Goal: Check status: Check status

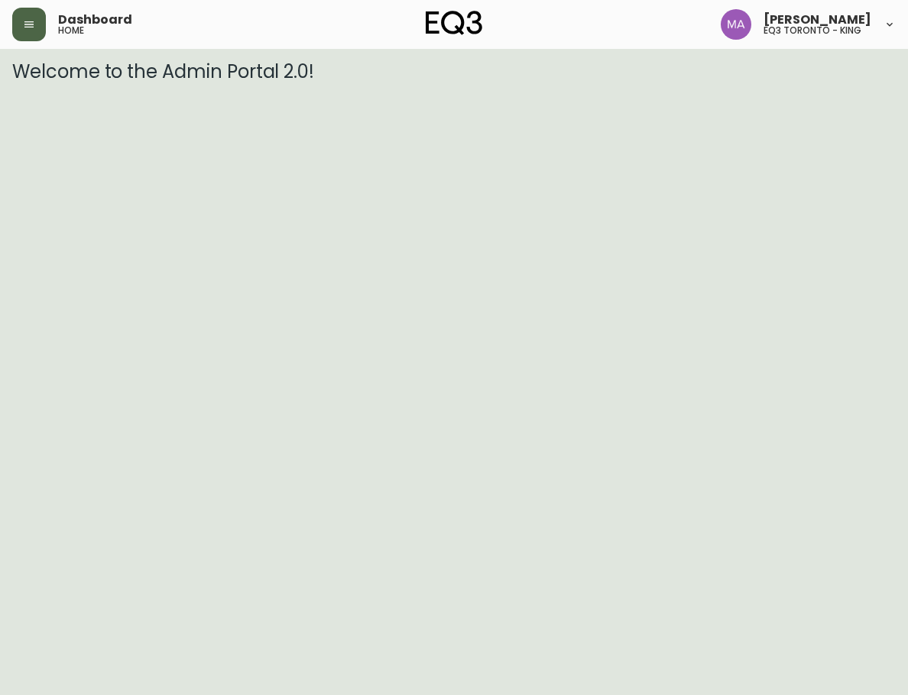
click at [25, 21] on icon "button" at bounding box center [29, 24] width 12 height 12
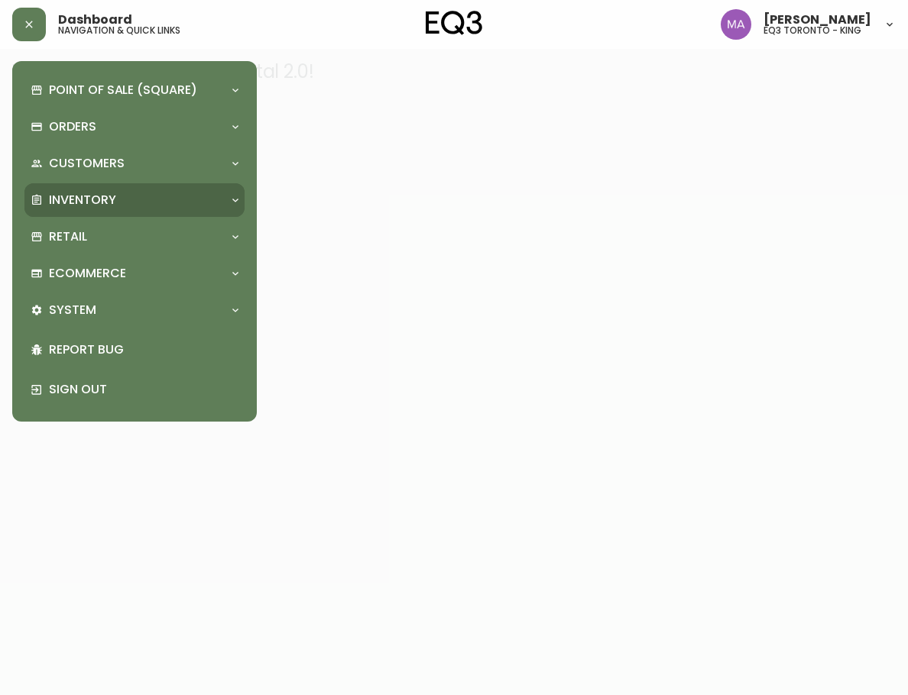
click at [75, 189] on div "Inventory" at bounding box center [134, 200] width 220 height 34
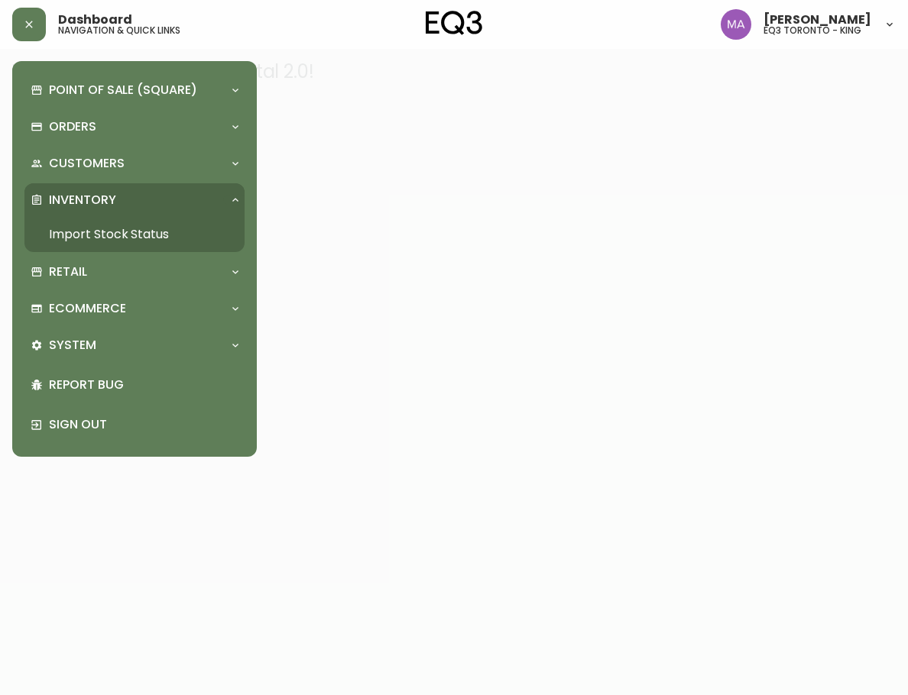
click at [89, 237] on link "Import Stock Status" at bounding box center [134, 234] width 220 height 35
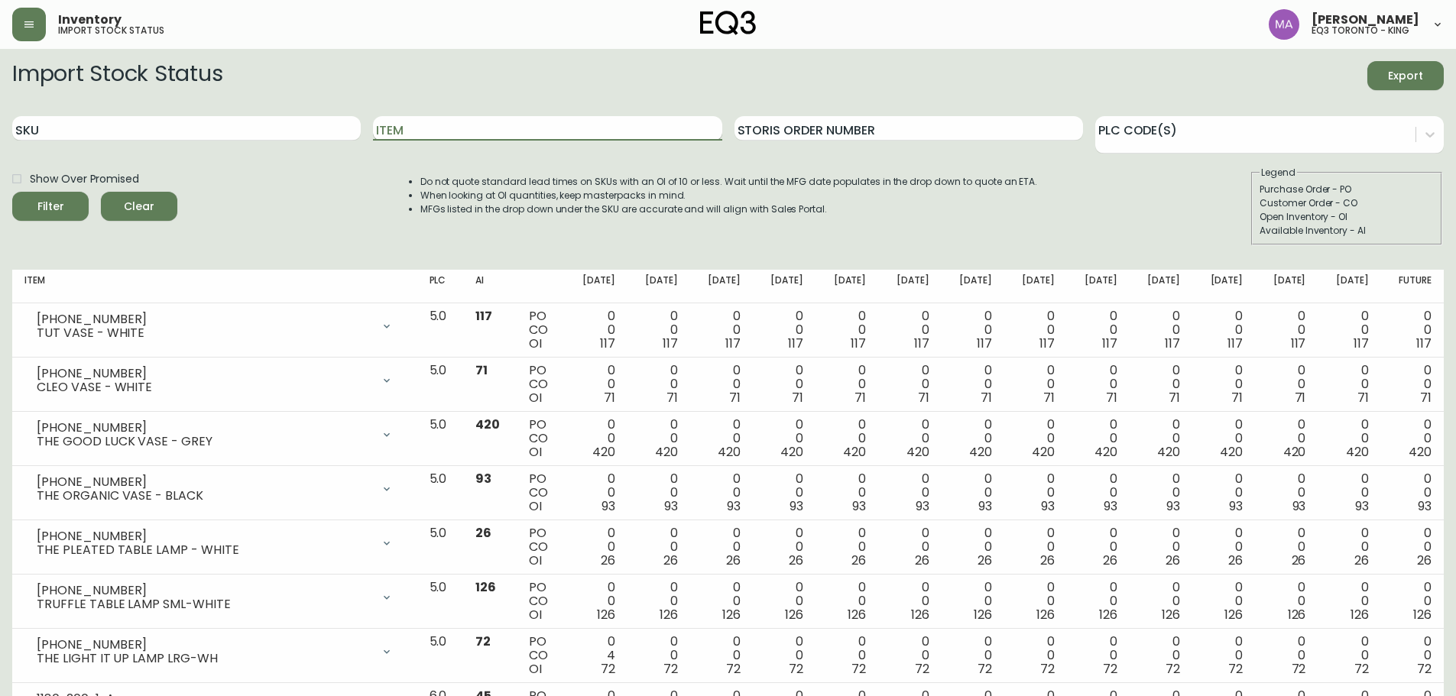
click at [387, 127] on input "Item" at bounding box center [547, 128] width 348 height 24
type input "[PERSON_NAME]"
click at [12, 192] on button "Filter" at bounding box center [50, 206] width 76 height 29
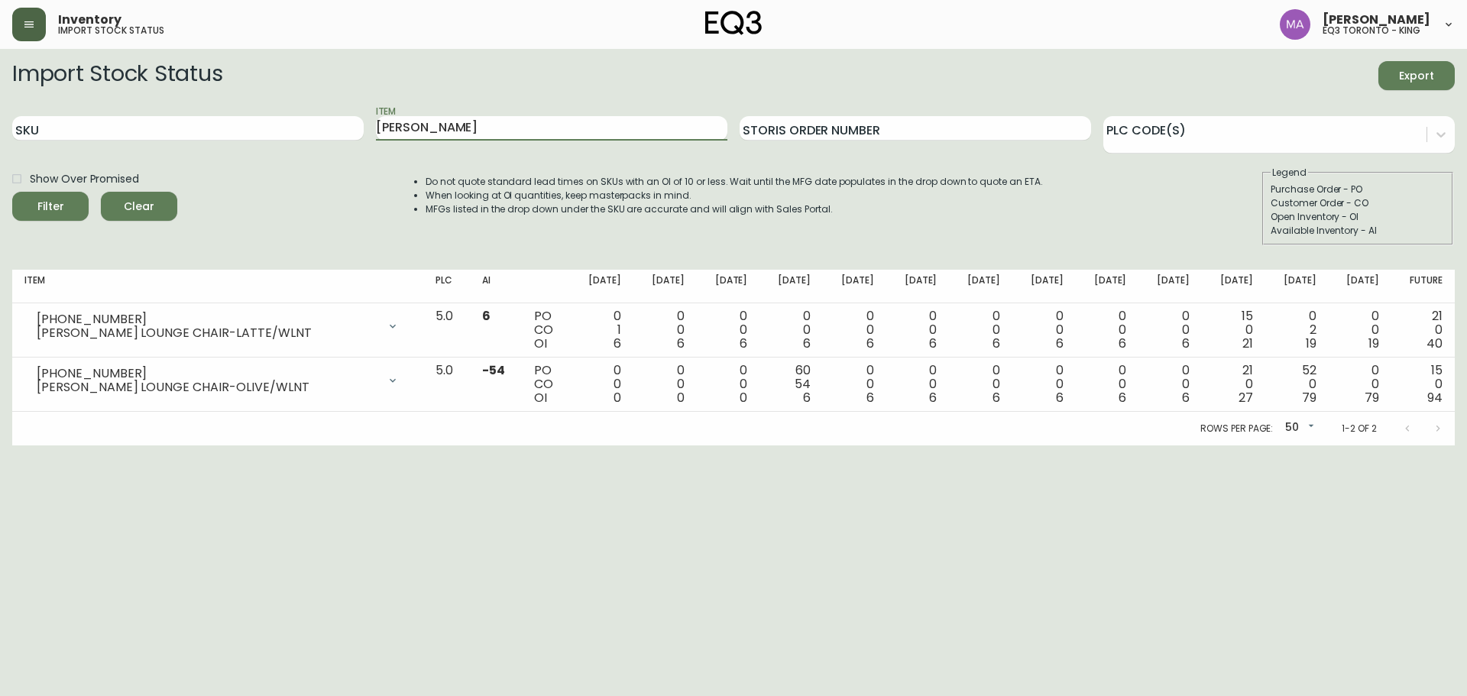
click at [22, 19] on button "button" at bounding box center [29, 25] width 34 height 34
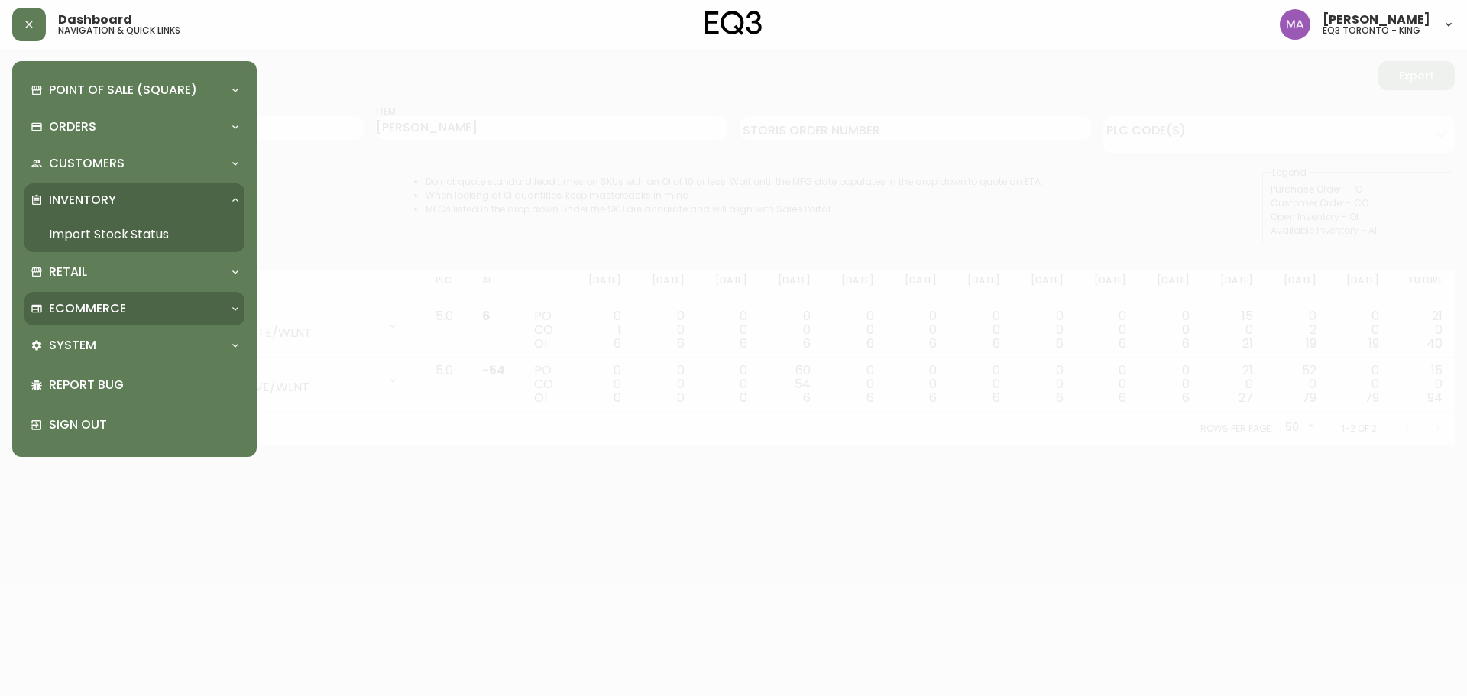
click at [105, 299] on div "Ecommerce" at bounding box center [134, 309] width 220 height 34
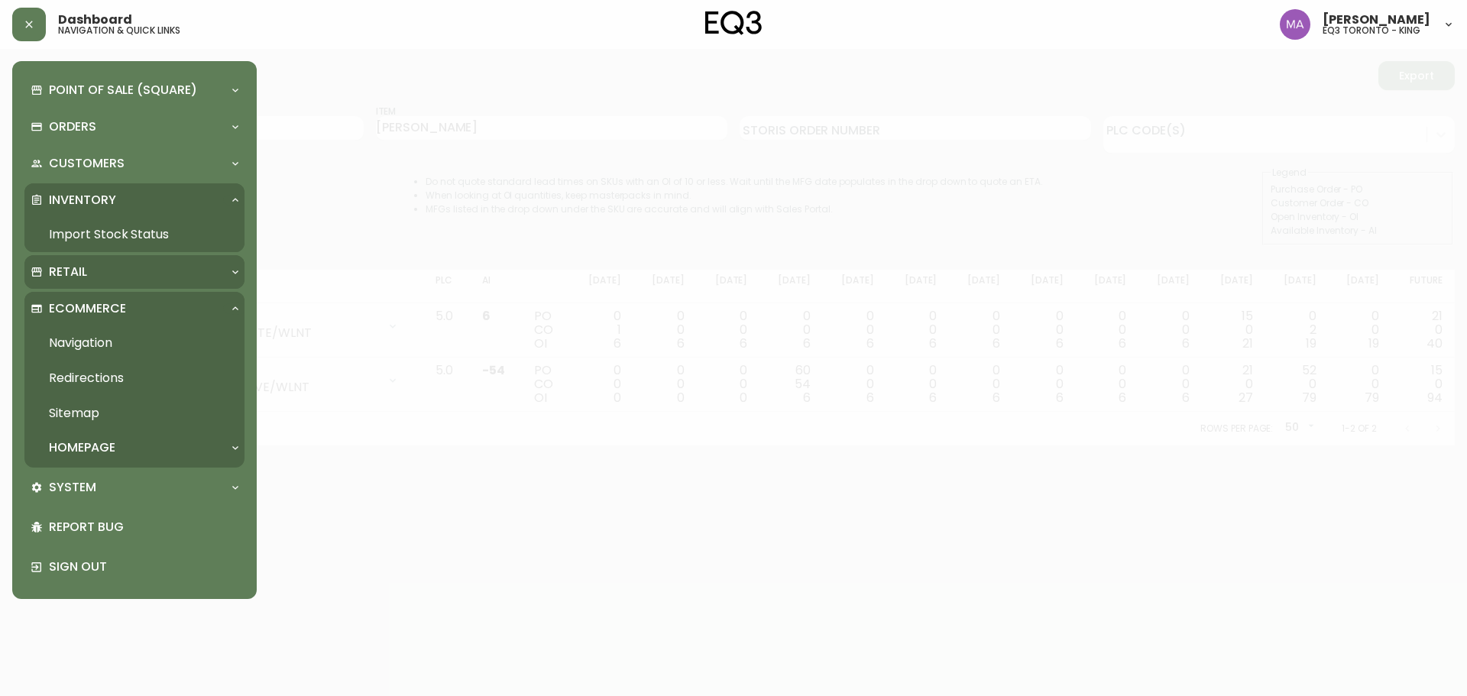
click at [50, 272] on p "Retail" at bounding box center [68, 272] width 38 height 17
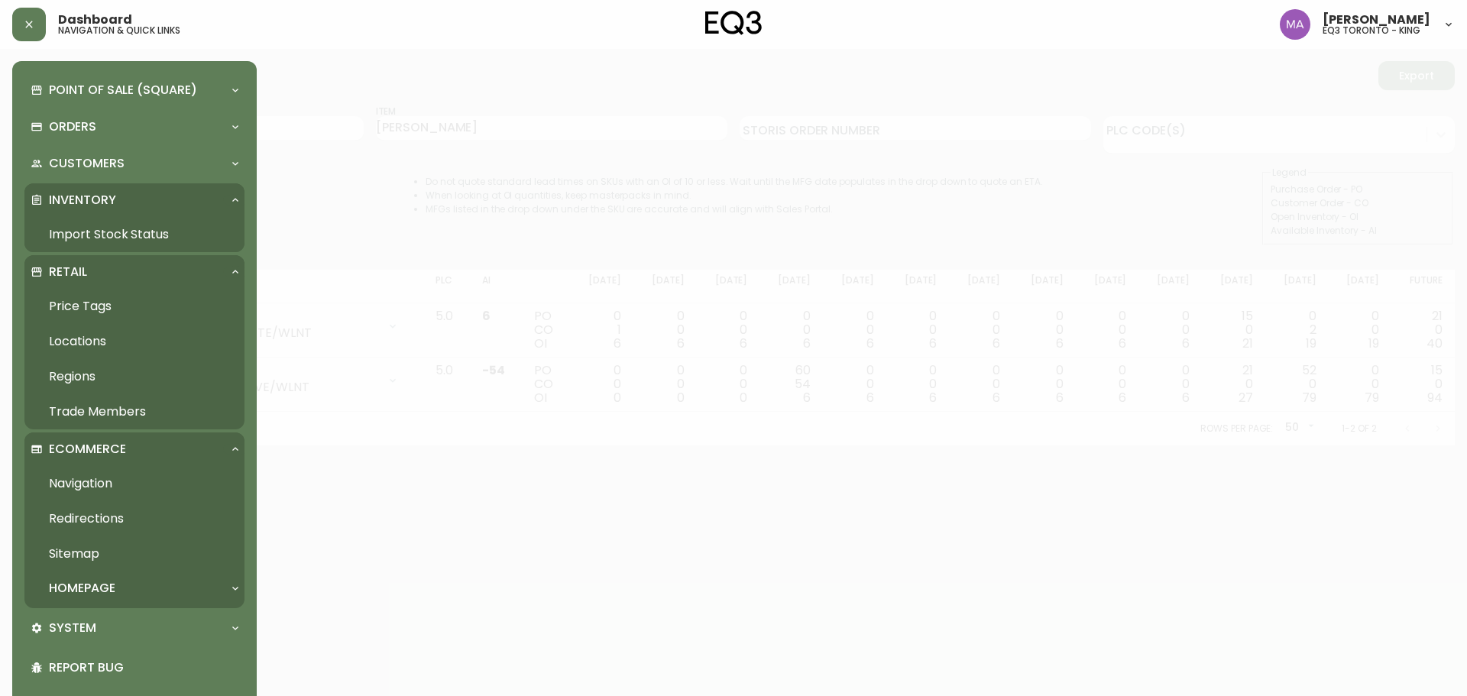
click at [64, 193] on p "Inventory" at bounding box center [82, 200] width 67 height 17
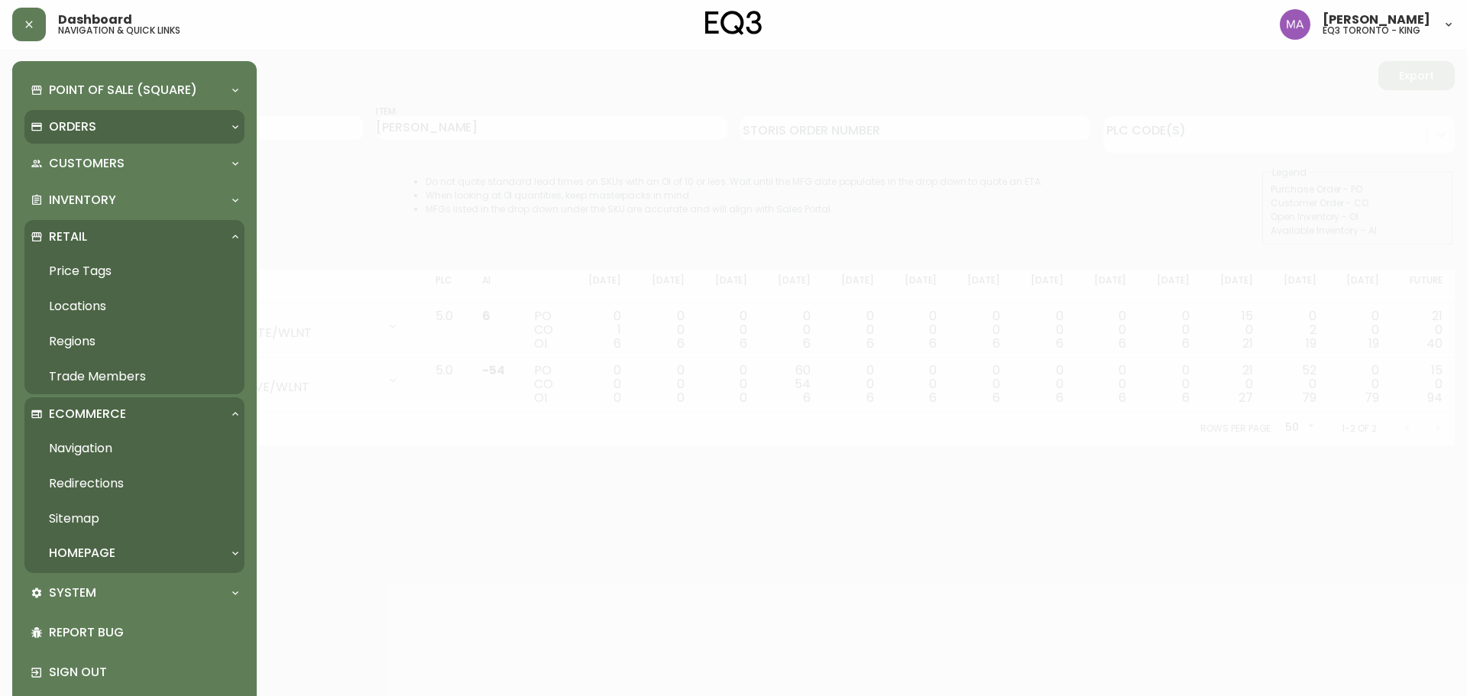
click at [81, 125] on p "Orders" at bounding box center [72, 126] width 47 height 17
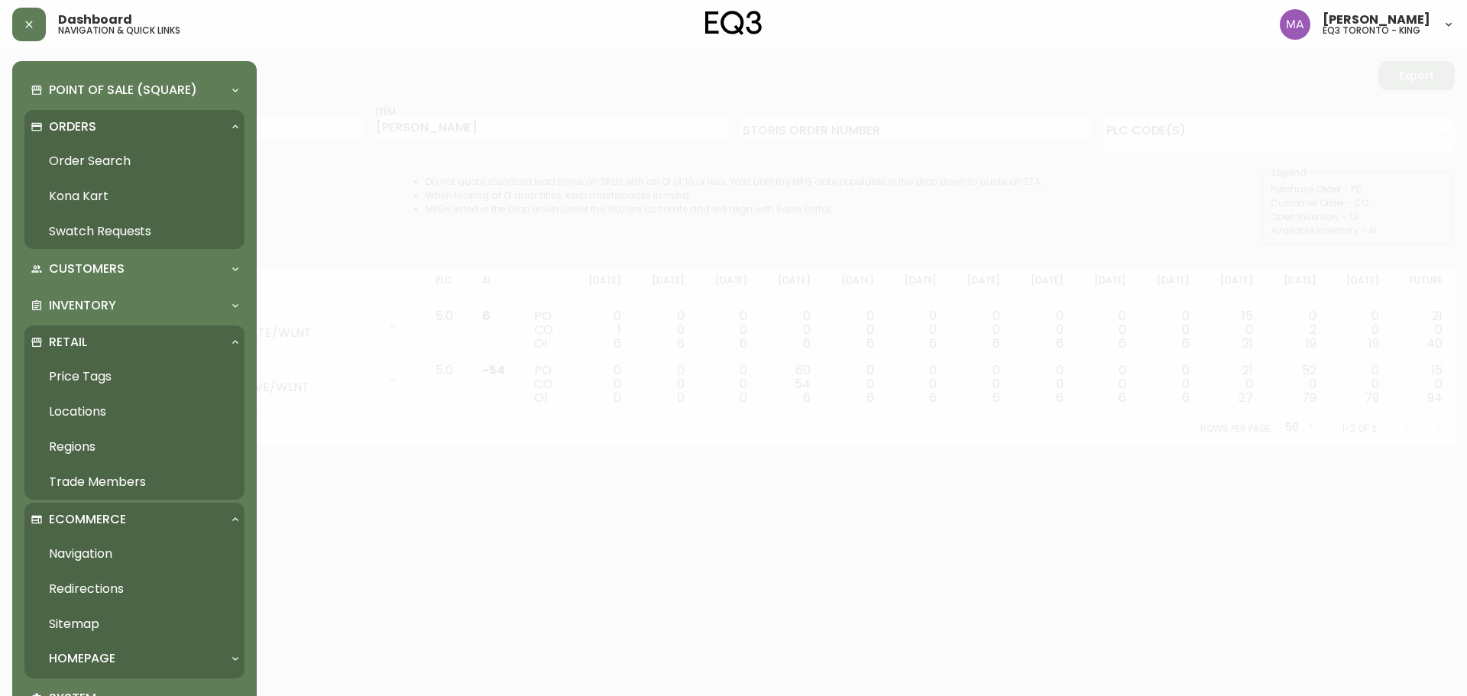
click at [76, 165] on link "Order Search" at bounding box center [134, 161] width 220 height 35
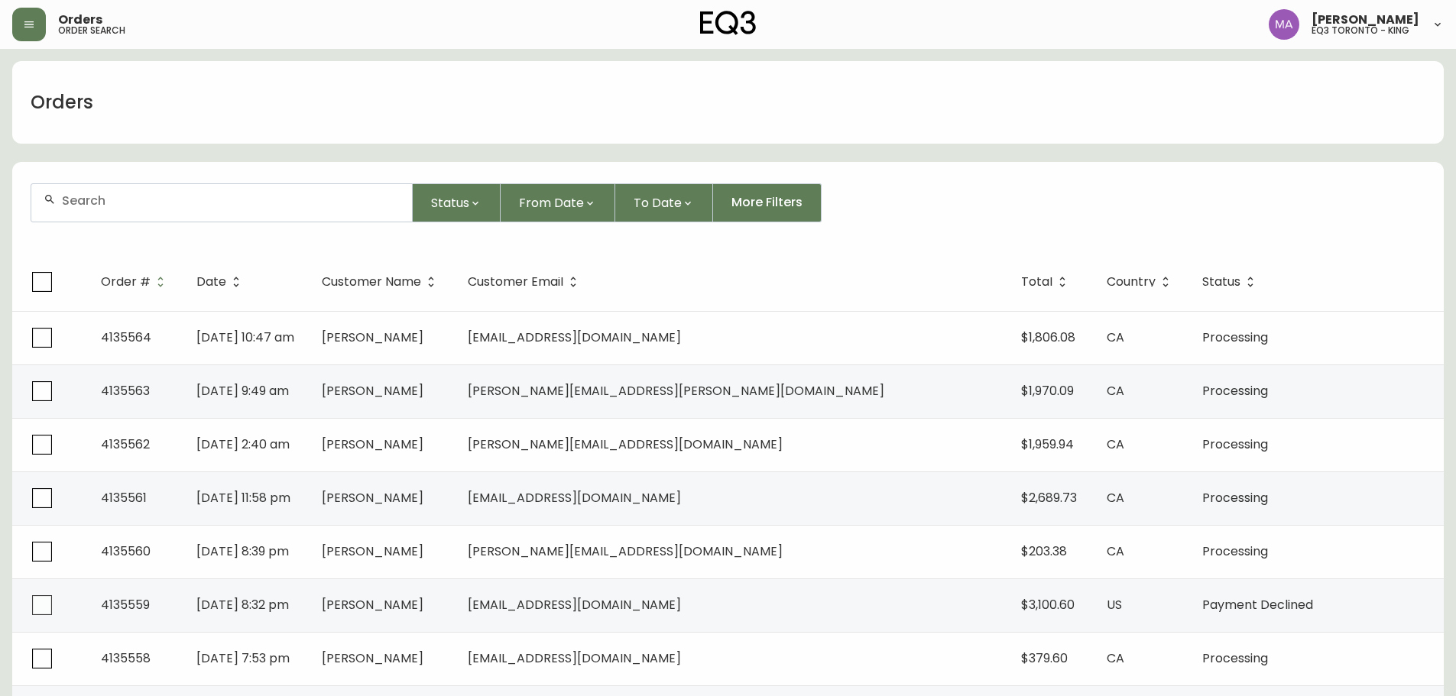
click at [79, 194] on input "text" at bounding box center [231, 200] width 338 height 15
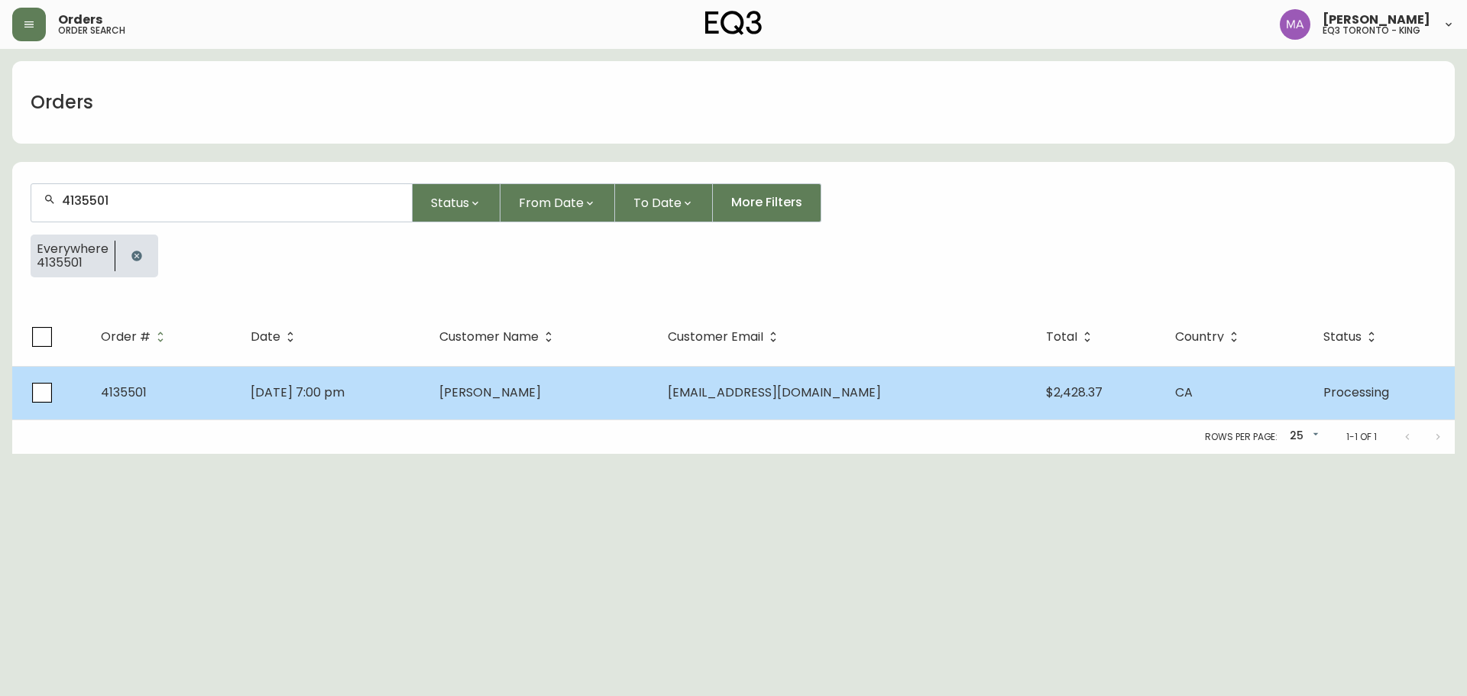
type input "4135501"
click at [541, 396] on span "[PERSON_NAME]" at bounding box center [490, 393] width 102 height 18
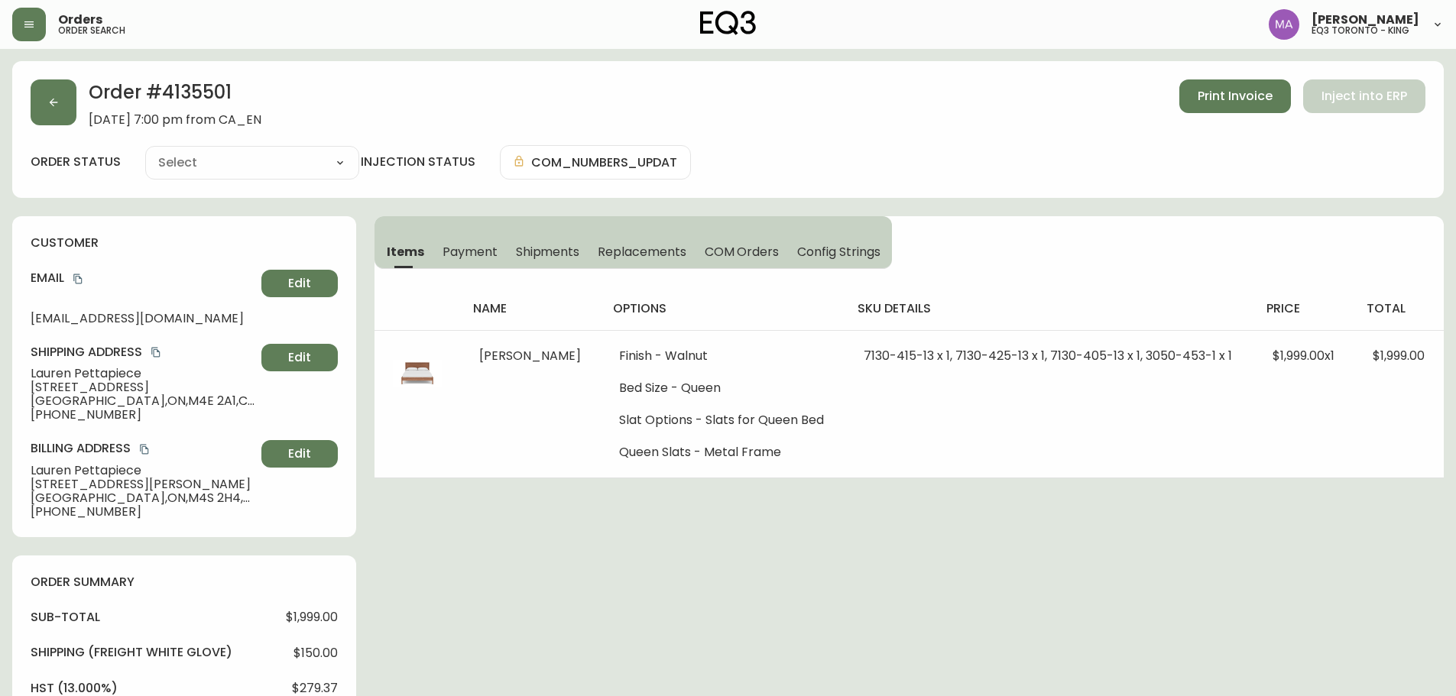
type input "Processing"
select select "PROCESSING"
click at [26, 21] on icon "button" at bounding box center [28, 24] width 9 height 6
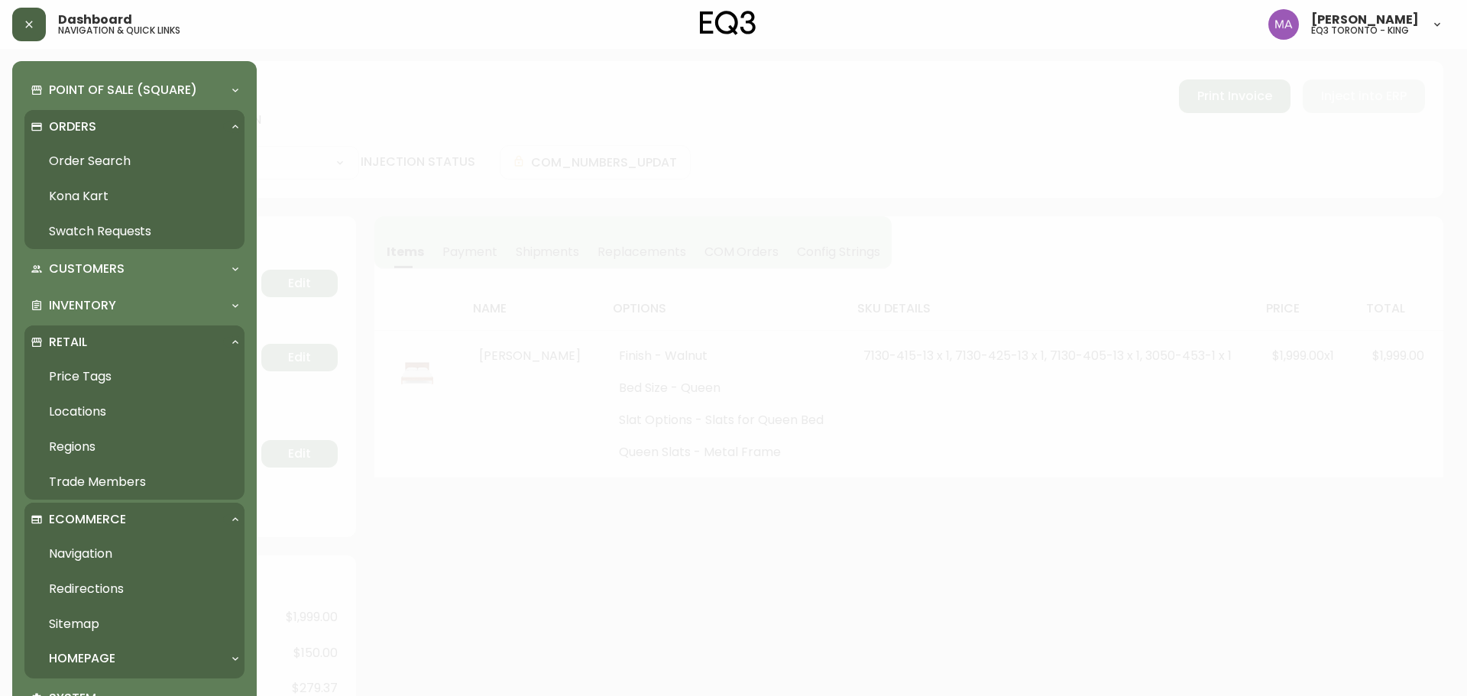
click at [80, 167] on link "Order Search" at bounding box center [134, 161] width 220 height 35
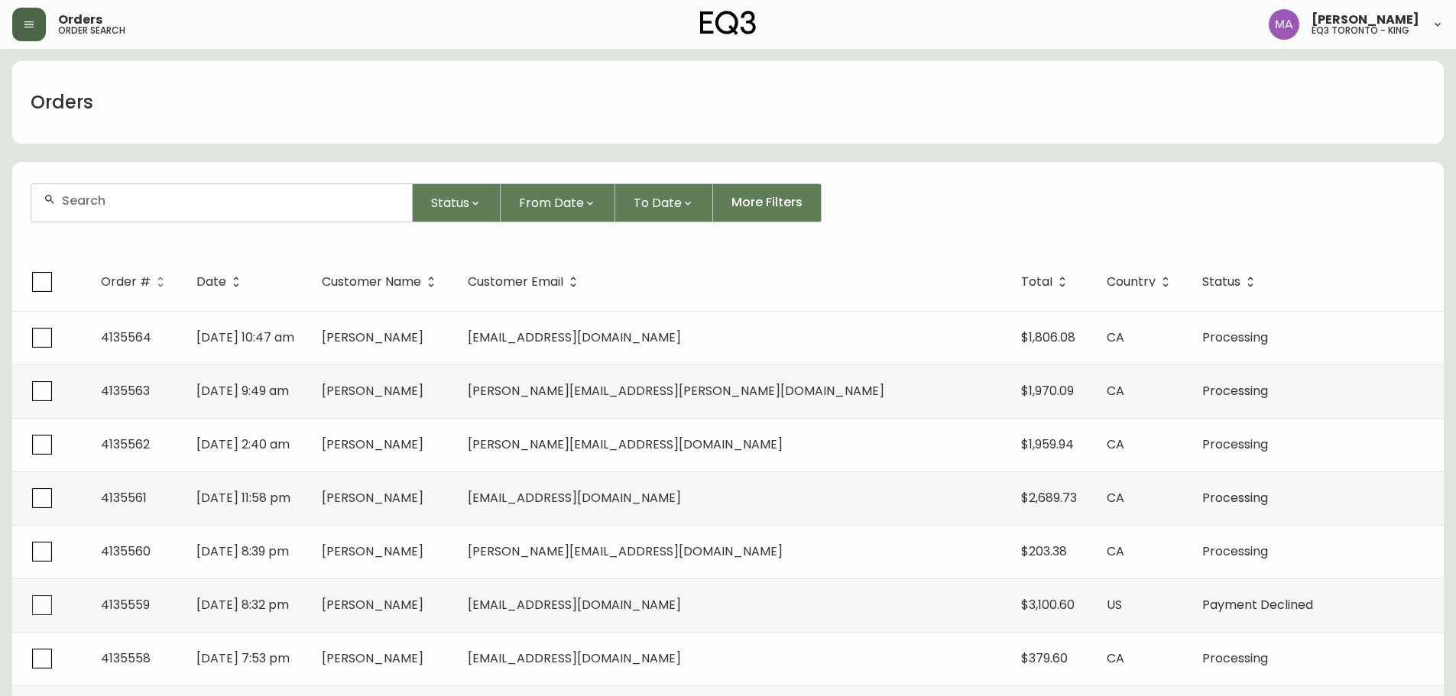
click at [126, 198] on input "text" at bounding box center [231, 200] width 338 height 15
type input "4135505"
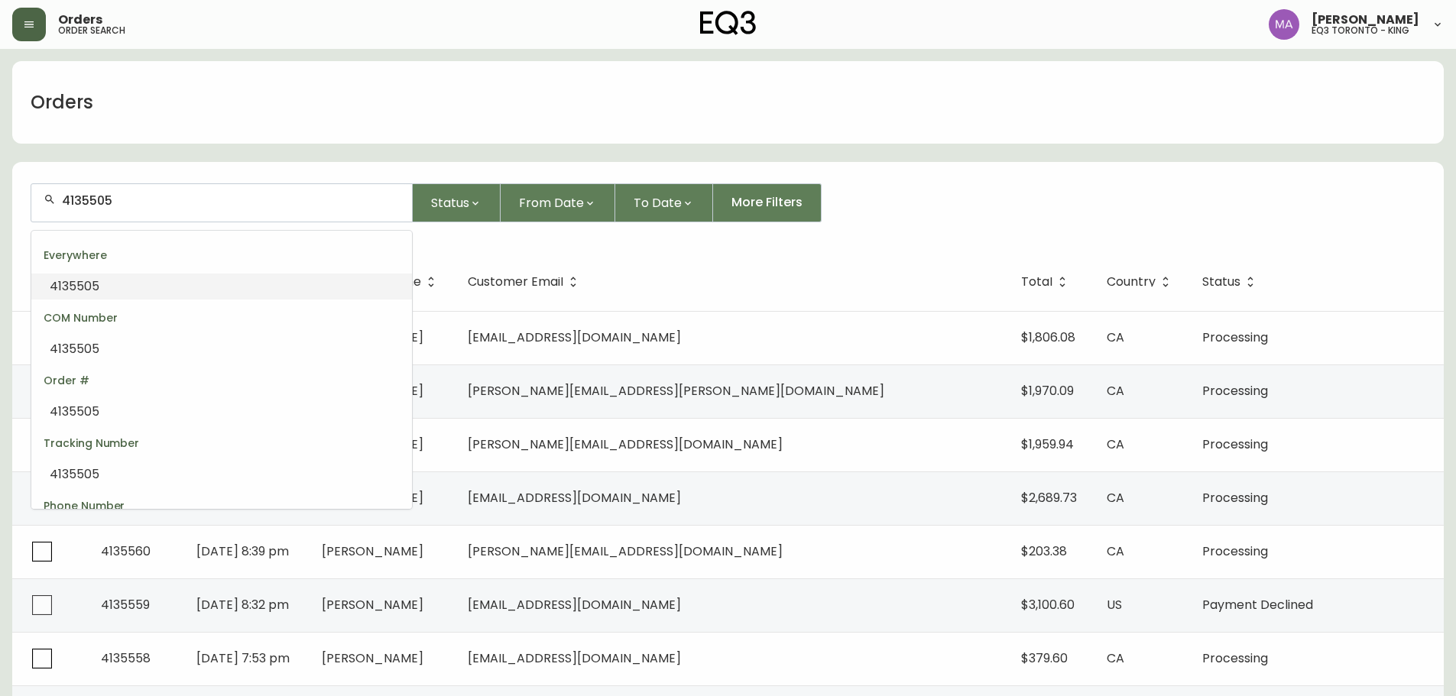
click at [99, 274] on li "4135505" at bounding box center [221, 287] width 381 height 26
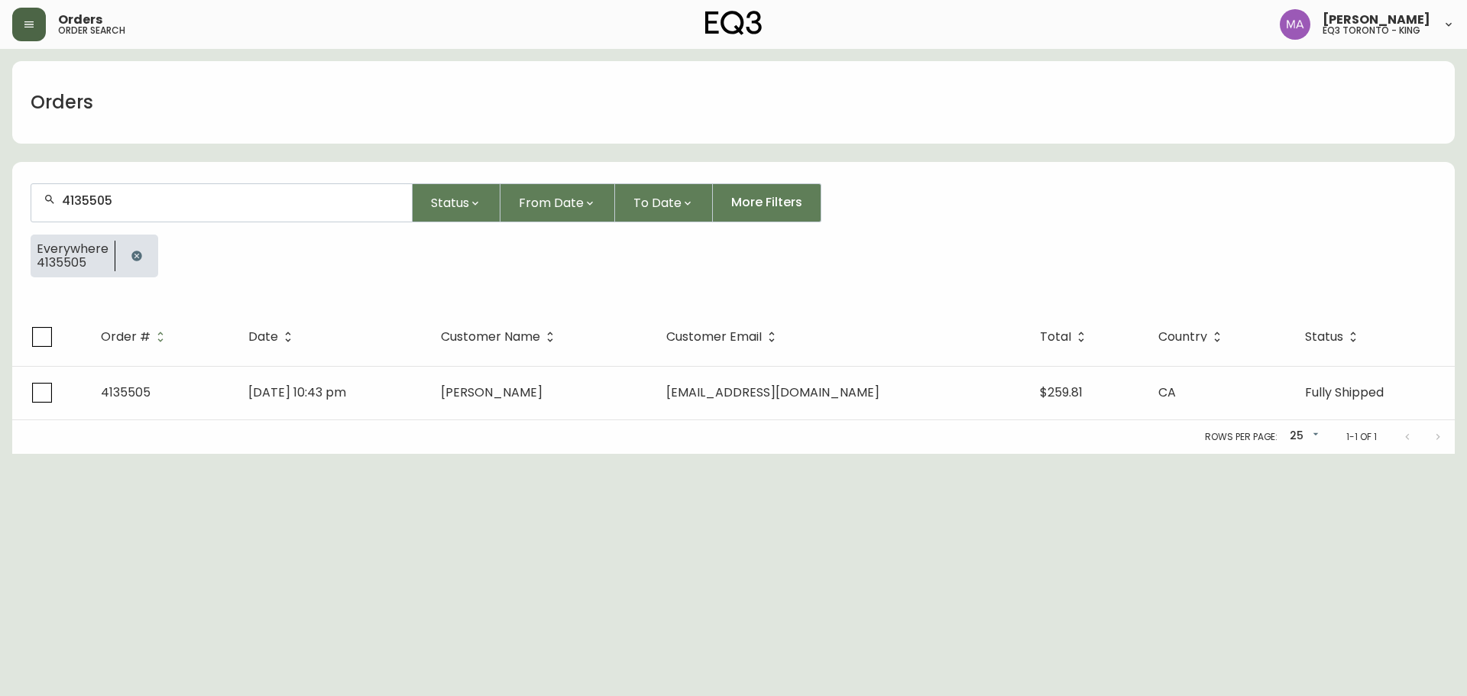
click at [643, 356] on table "Order # Date Customer Name Customer Email Total Country Status 4135505 [DATE] 1…" at bounding box center [733, 364] width 1443 height 112
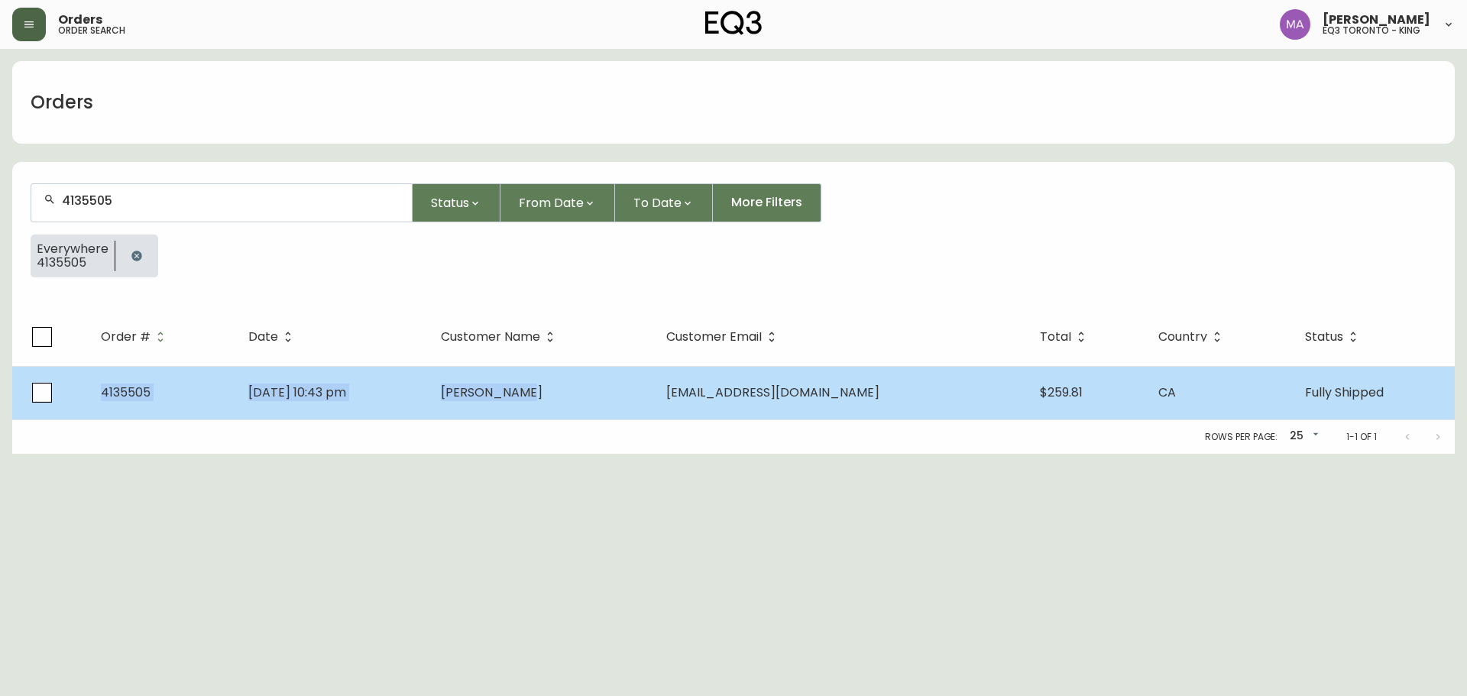
click at [346, 394] on span "[DATE] 10:43 pm" at bounding box center [297, 393] width 98 height 18
click at [833, 397] on span "[EMAIL_ADDRESS][DOMAIN_NAME]" at bounding box center [772, 393] width 213 height 18
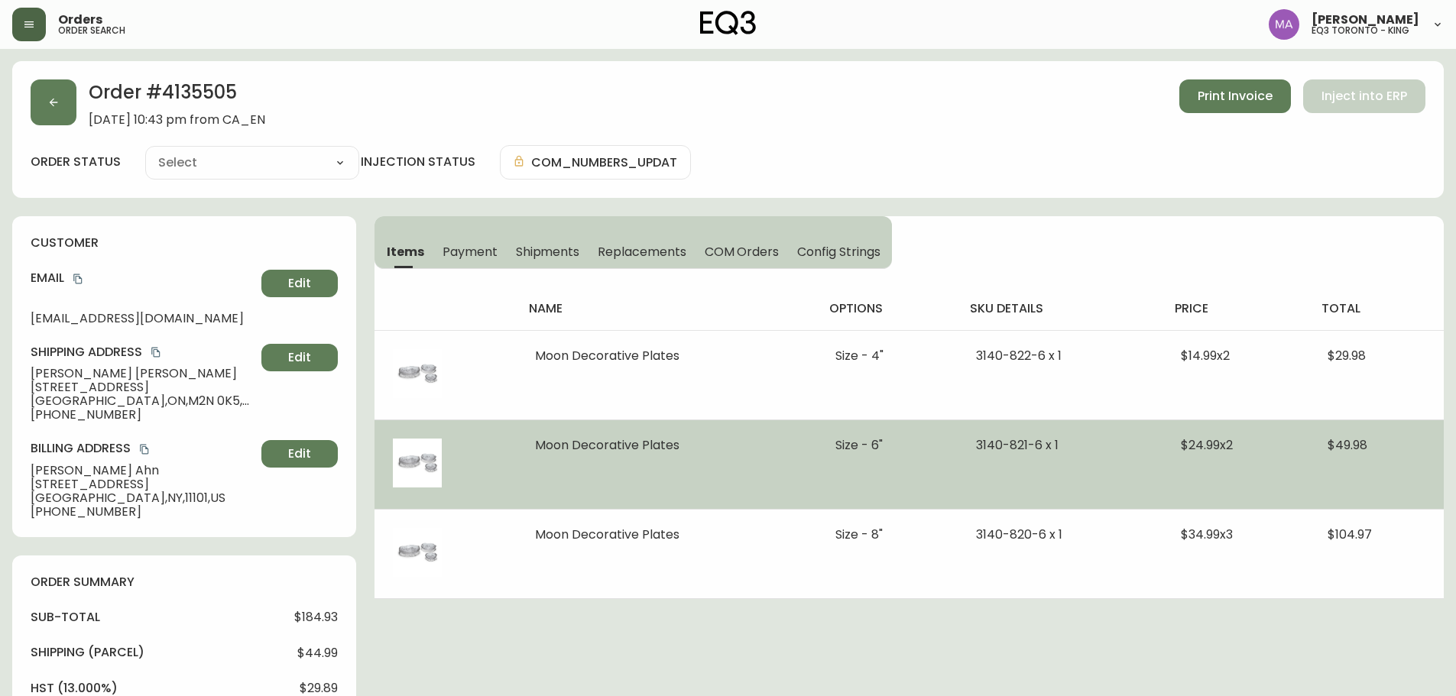
type input "Fully Shipped"
select select "FULLY_SHIPPED"
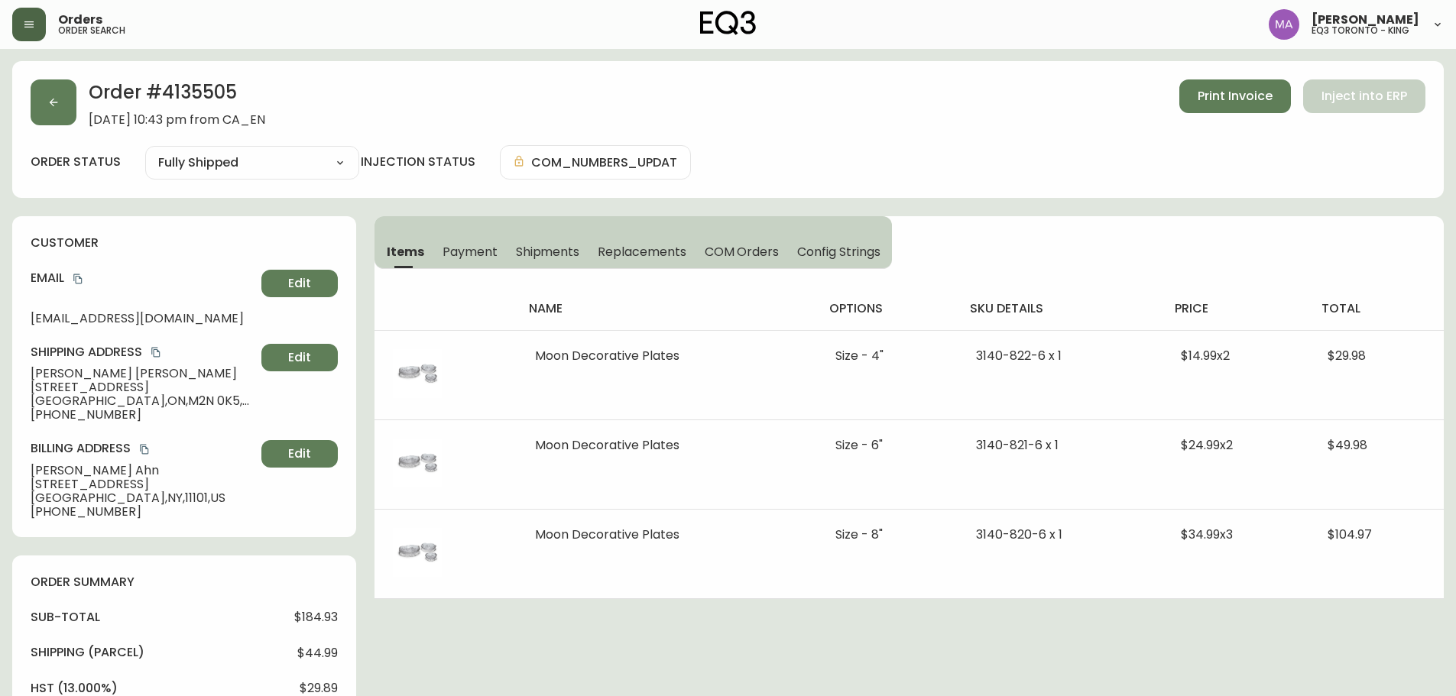
click at [896, 118] on div "Order # 4135505 [DATE] 10:43 pm from CA_EN Print Invoice Inject into ERP" at bounding box center [728, 102] width 1394 height 47
click at [878, 141] on div "Order # 4135505 [DATE] 10:43 pm from CA_EN Print Invoice Inject into ERP order …" at bounding box center [727, 129] width 1431 height 137
click at [907, 86] on button "Print Invoice" at bounding box center [1235, 96] width 112 height 34
click at [33, 21] on icon "button" at bounding box center [29, 24] width 12 height 12
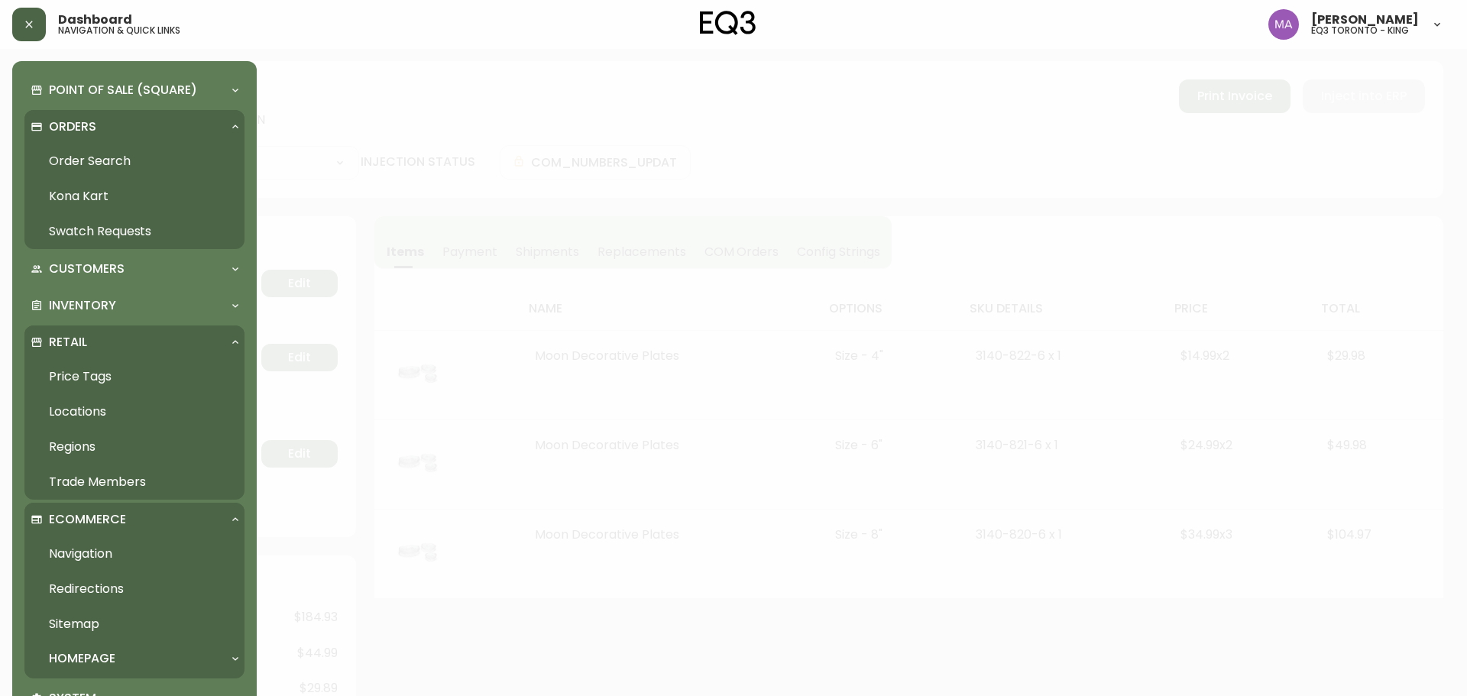
click at [99, 157] on link "Order Search" at bounding box center [134, 161] width 220 height 35
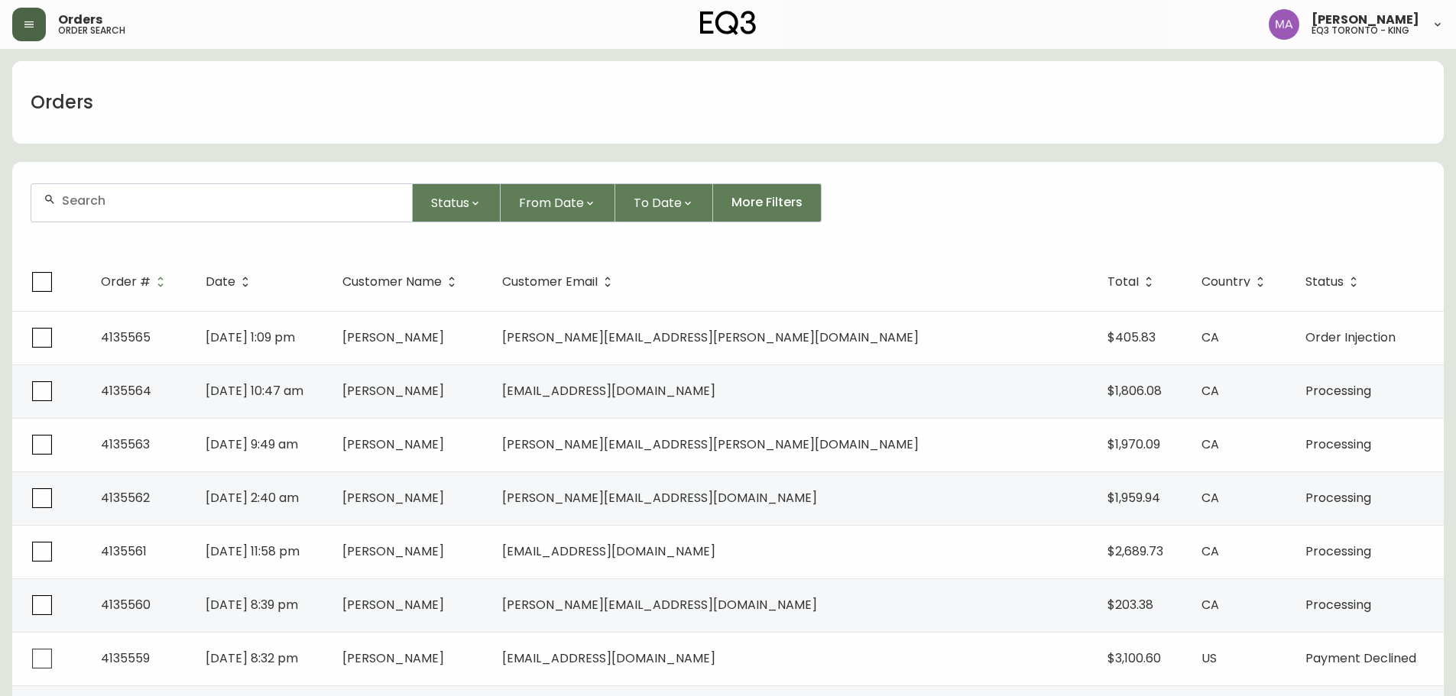
click at [141, 194] on input "text" at bounding box center [231, 200] width 338 height 15
type input "AMAY"
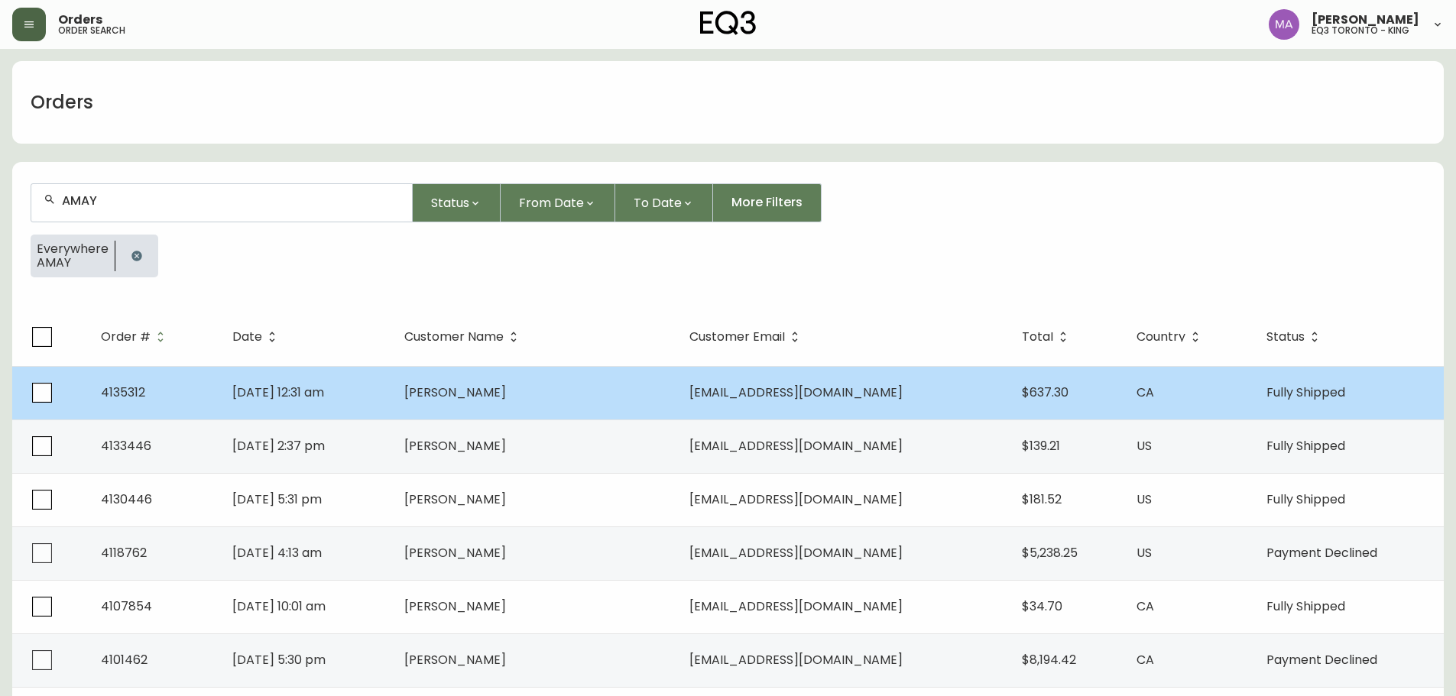
click at [633, 394] on td "[PERSON_NAME]" at bounding box center [534, 392] width 284 height 53
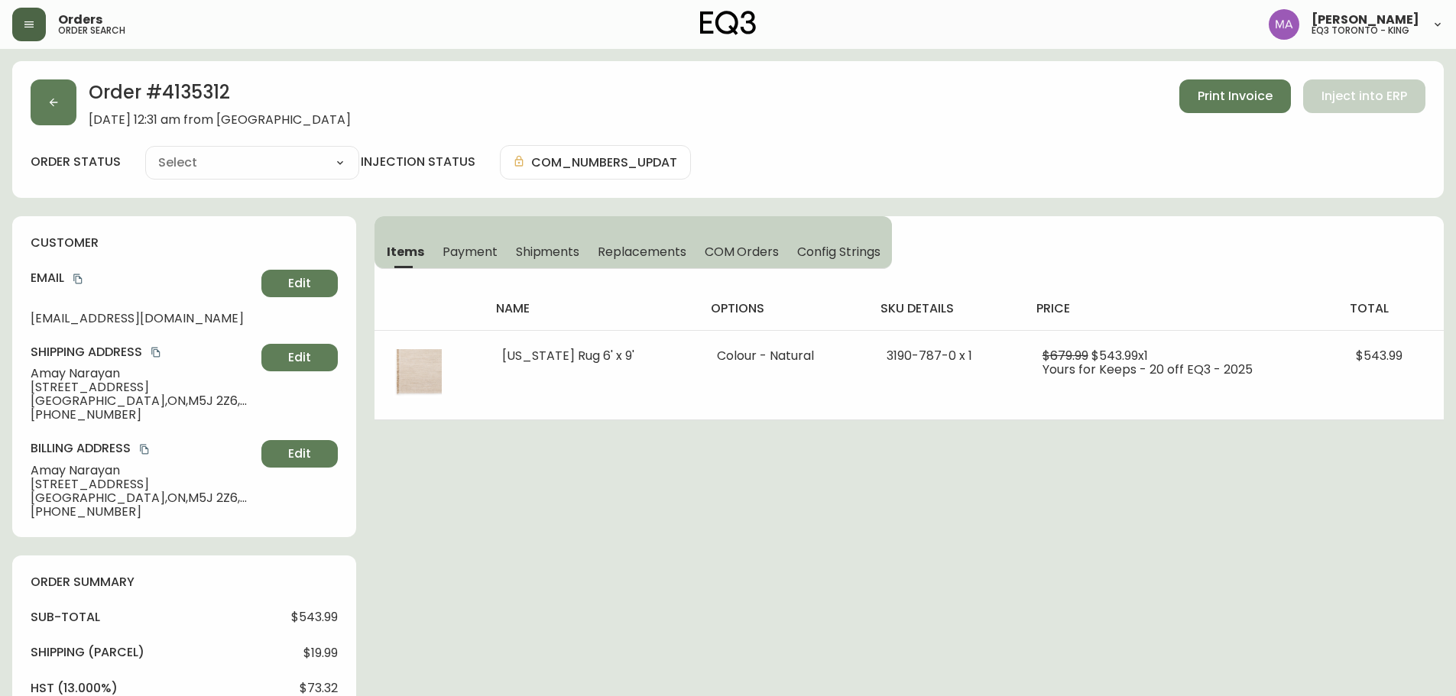
type input "Fully Shipped"
select select "FULLY_SHIPPED"
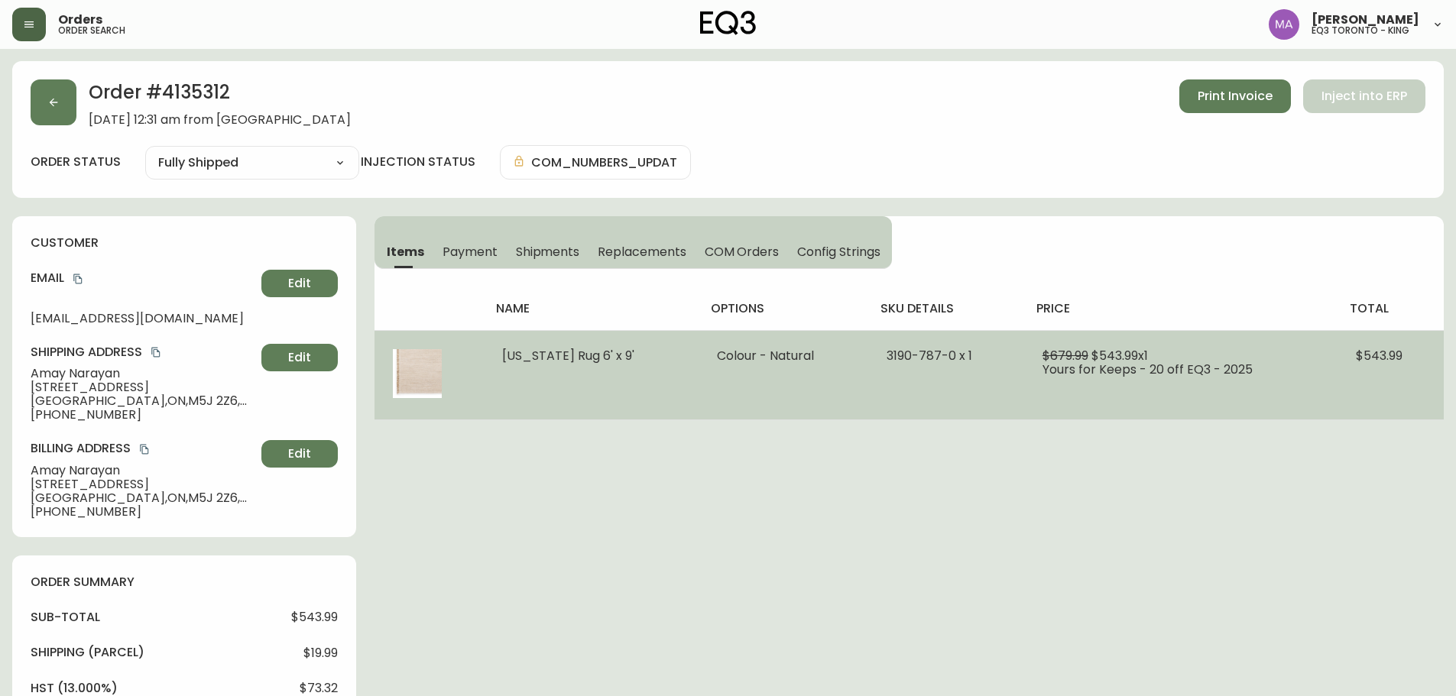
click at [411, 368] on img at bounding box center [417, 373] width 49 height 49
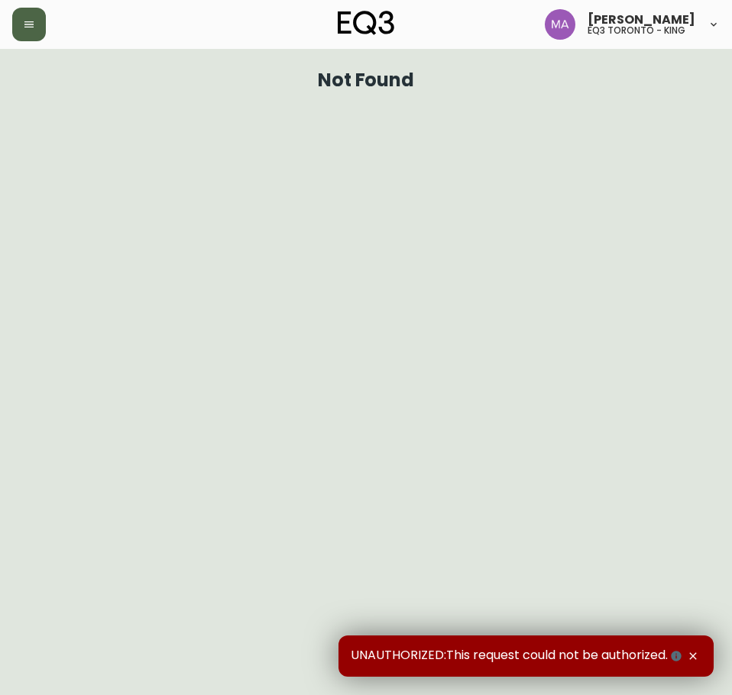
click at [33, 26] on icon "button" at bounding box center [29, 24] width 12 height 12
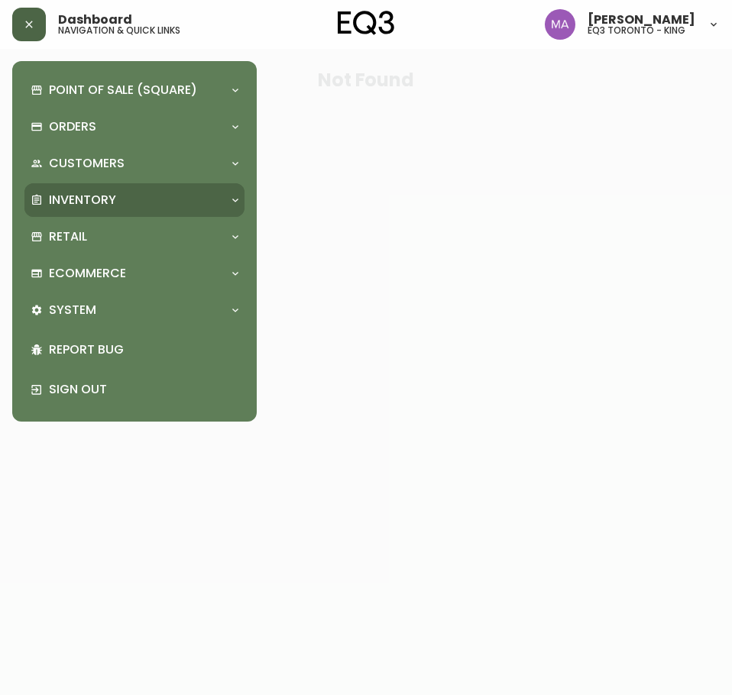
click at [60, 193] on p "Inventory" at bounding box center [82, 200] width 67 height 17
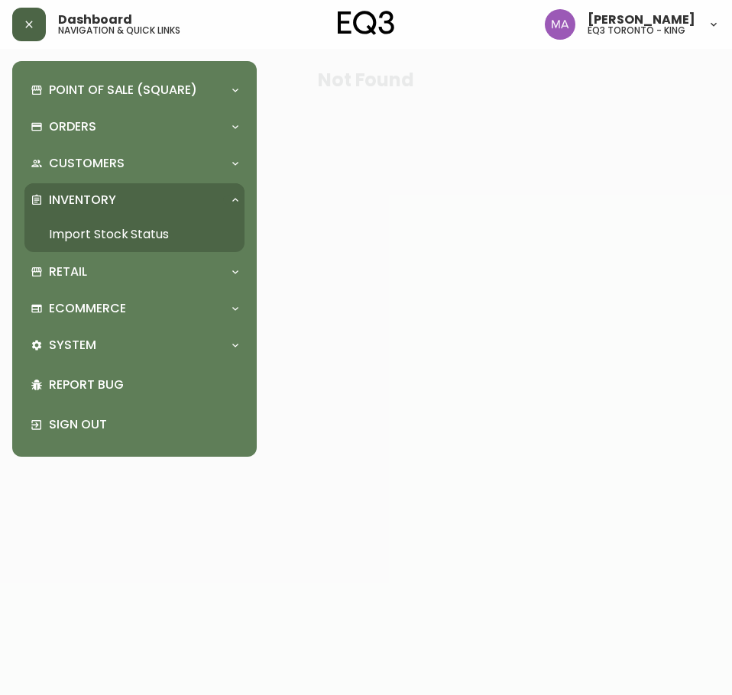
click at [94, 226] on link "Import Stock Status" at bounding box center [134, 234] width 220 height 35
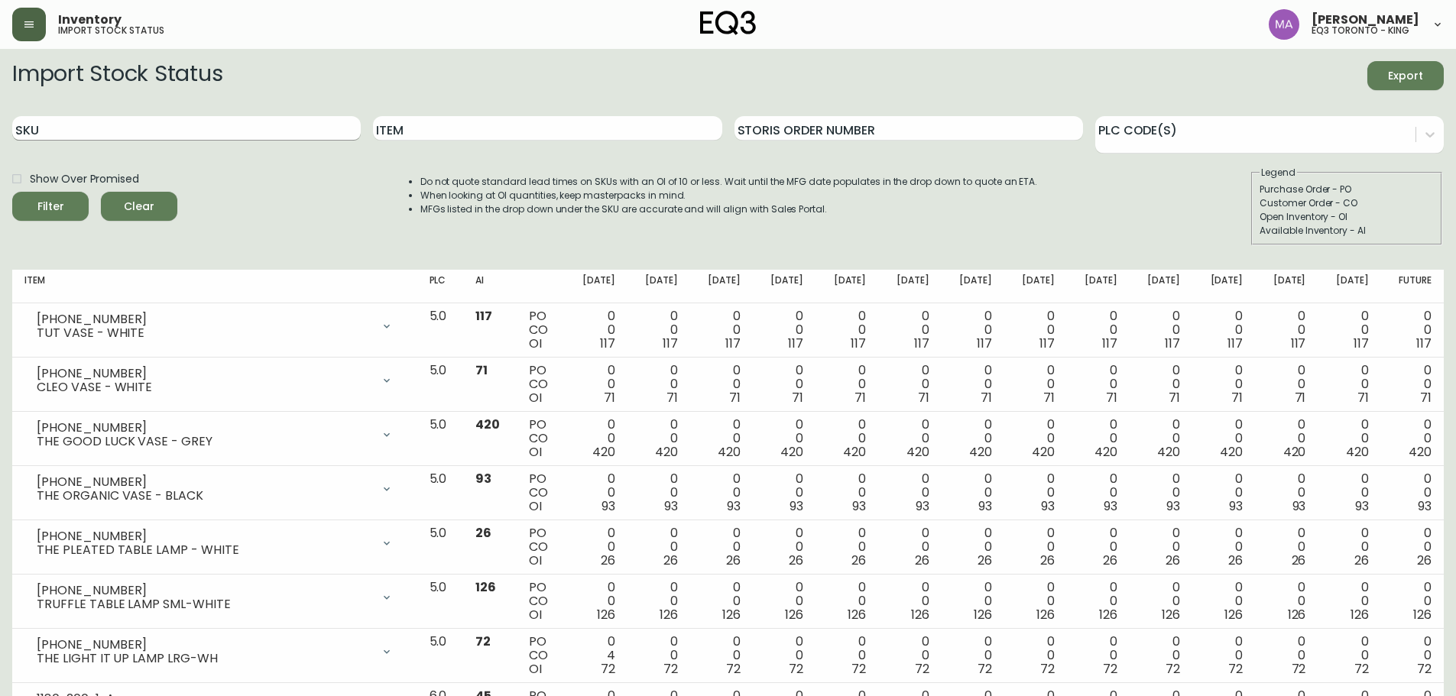
click at [115, 134] on input "SKU" at bounding box center [186, 128] width 348 height 24
paste input "3020-430-45-A"
type input "3020-430-45-A"
click at [12, 192] on button "Filter" at bounding box center [50, 206] width 76 height 29
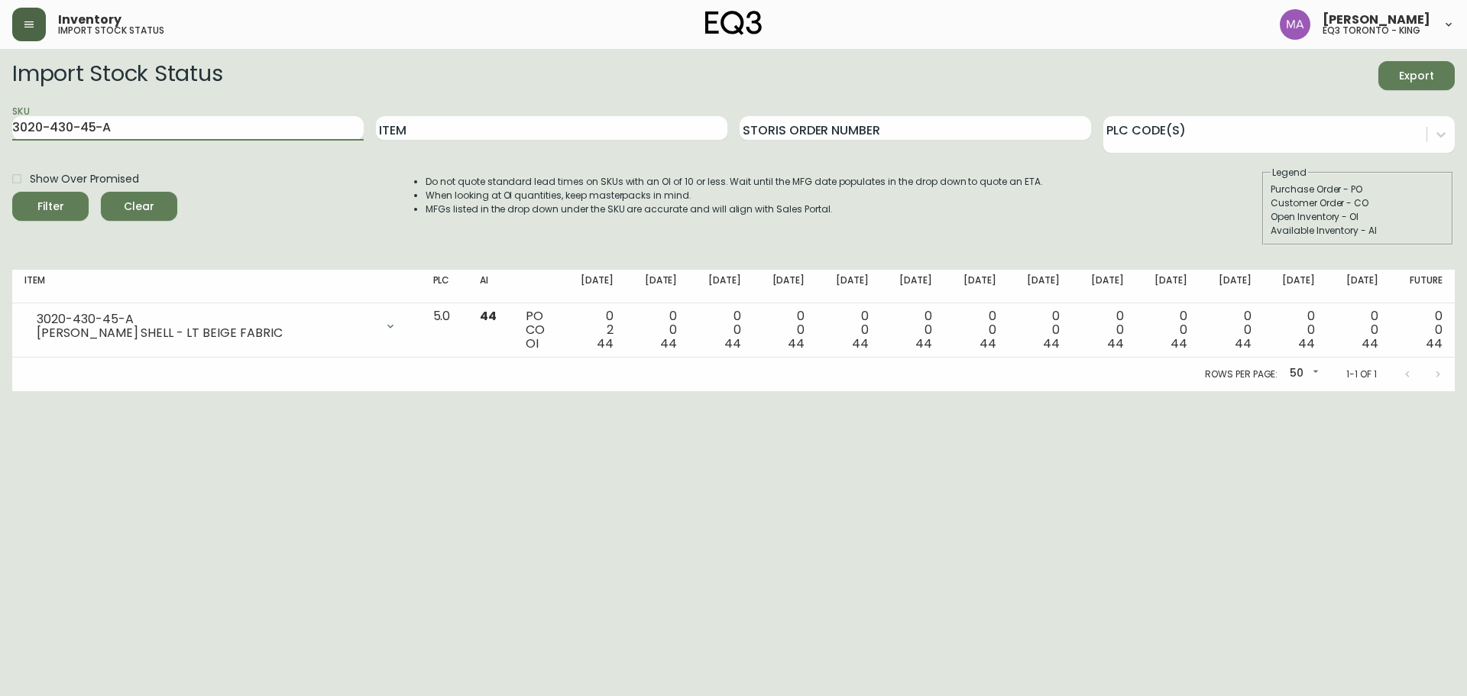
drag, startPoint x: 197, startPoint y: 119, endPoint x: 0, endPoint y: 119, distance: 197.1
click at [131, 119] on input "3020-430-45-A" at bounding box center [187, 128] width 351 height 24
click at [0, 121] on main "Import Stock Status Export SKU 3020-430-45-A Item Storis Order Number PLC Code(…" at bounding box center [733, 220] width 1467 height 342
click at [207, 128] on input "3020-430-45-A" at bounding box center [187, 128] width 351 height 24
drag, startPoint x: 201, startPoint y: 131, endPoint x: 76, endPoint y: 131, distance: 125.3
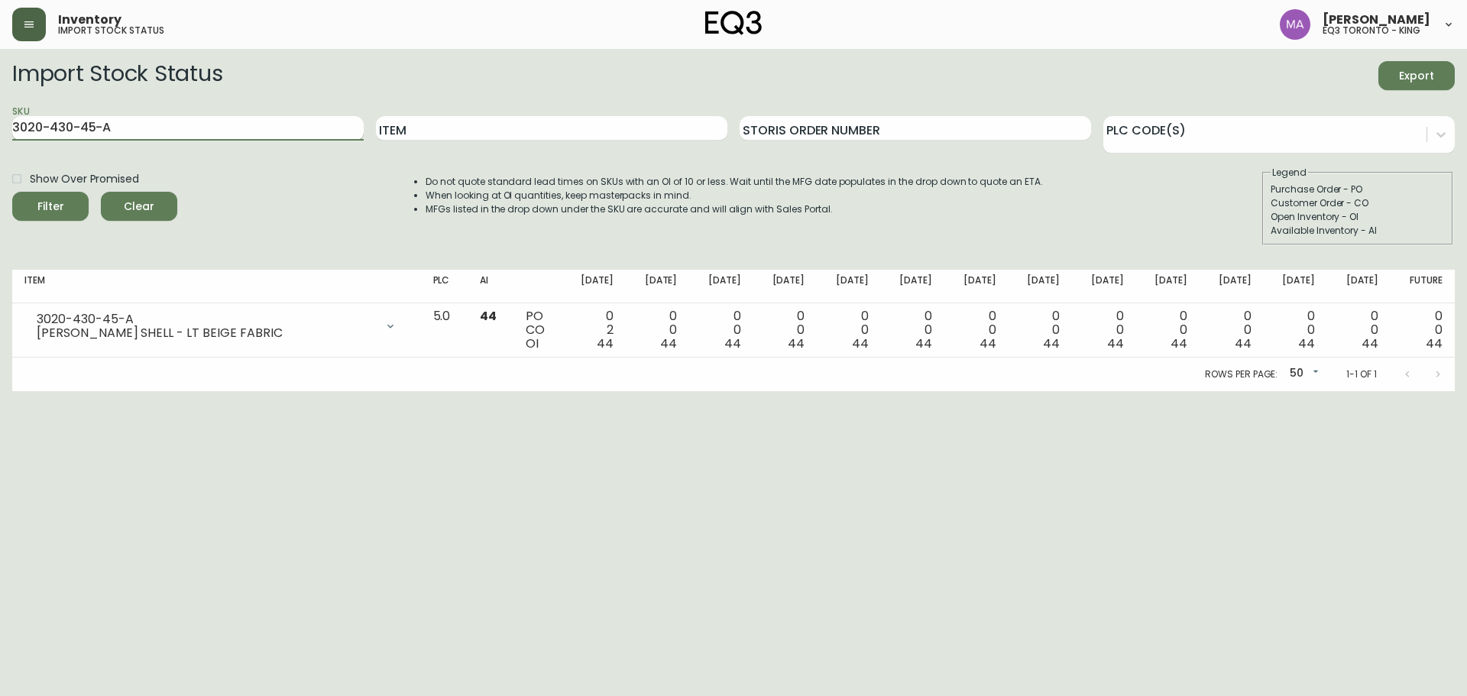
click at [195, 131] on input "3020-430-45-A" at bounding box center [187, 128] width 351 height 24
click at [0, 137] on main "Import Stock Status Export SKU 3020-430-45-A Item Storis Order Number PLC Code(…" at bounding box center [733, 220] width 1467 height 342
drag, startPoint x: 160, startPoint y: 126, endPoint x: 0, endPoint y: 126, distance: 160.5
click at [0, 126] on main "Import Stock Status Export SKU 3020-430-45-A Item Storis Order Number PLC Code(…" at bounding box center [733, 220] width 1467 height 342
paste input "3020-433-4-B"
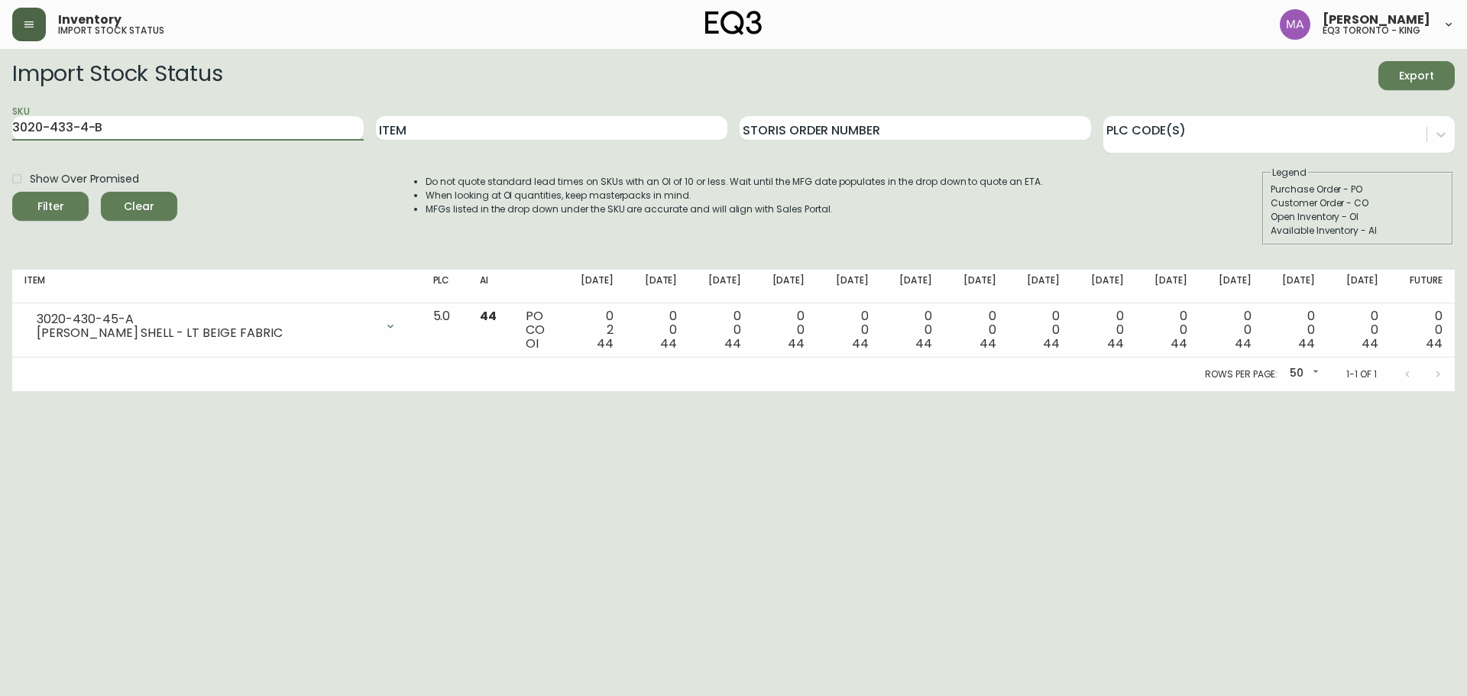
type input "3020-433-4-B"
click at [12, 192] on button "Filter" at bounding box center [50, 206] width 76 height 29
